Goal: Purchase product/service

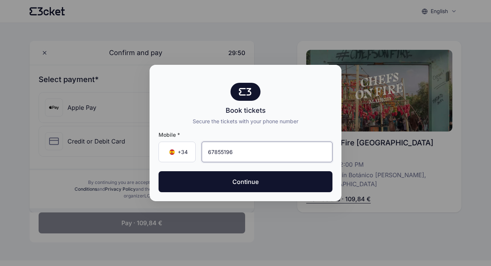
type input "678 55 19 60"
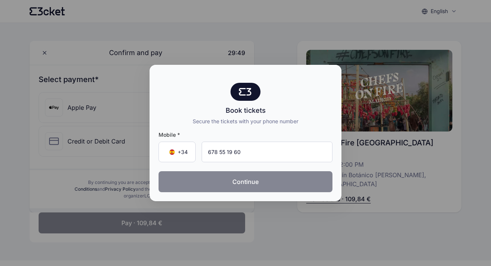
click at [253, 187] on button "Continue" at bounding box center [246, 181] width 174 height 21
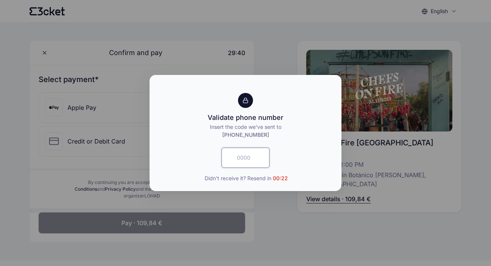
click at [248, 163] on input "text" at bounding box center [246, 158] width 48 height 20
type input "8809"
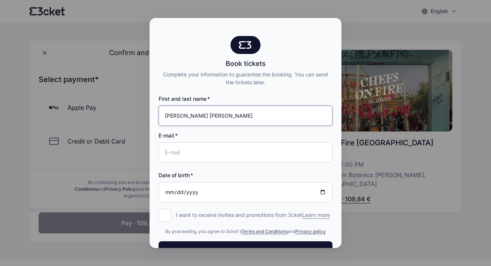
type input "[PERSON_NAME] [PERSON_NAME]"
type input "[EMAIL_ADDRESS][DOMAIN_NAME]"
click at [183, 193] on input "Date of birth" at bounding box center [246, 192] width 174 height 20
click at [180, 189] on input "Date of birth" at bounding box center [246, 192] width 174 height 20
click at [166, 191] on input "Date of birth" at bounding box center [246, 192] width 174 height 20
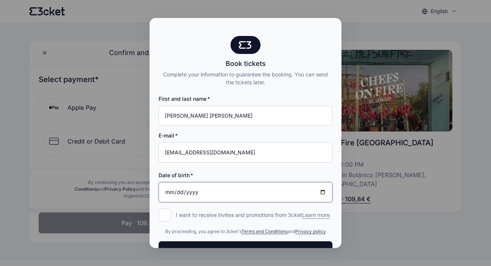
click at [178, 190] on input "Date of birth" at bounding box center [246, 192] width 174 height 20
click at [189, 190] on input "Date of birth" at bounding box center [246, 192] width 174 height 20
type input "[DATE]"
click at [219, 195] on input "[DATE]" at bounding box center [246, 192] width 174 height 20
click at [233, 215] on p "I want to receive invites and promotions from 3cket Learn more" at bounding box center [253, 214] width 154 height 7
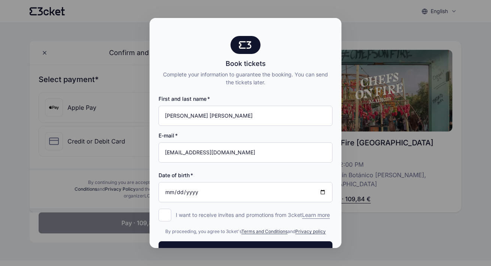
click at [171, 215] on input "I want to receive invites and promotions from 3cket Learn more form.register.op…" at bounding box center [165, 215] width 13 height 13
checkbox input "true"
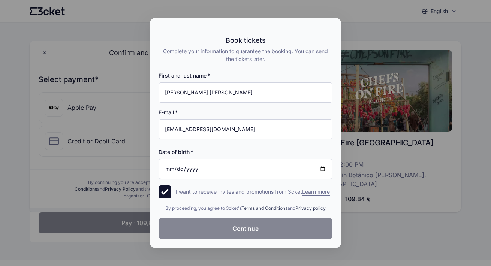
scroll to position [31, 0]
click at [250, 229] on span "Continue" at bounding box center [245, 228] width 26 height 9
